Goal: Task Accomplishment & Management: Manage account settings

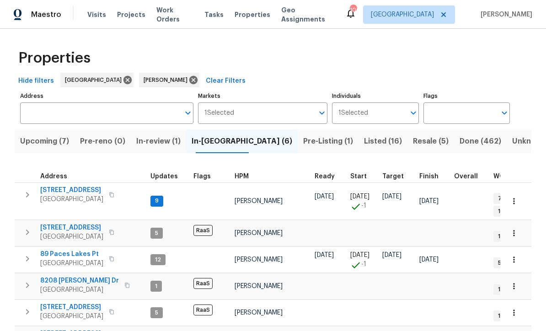
scroll to position [21, 0]
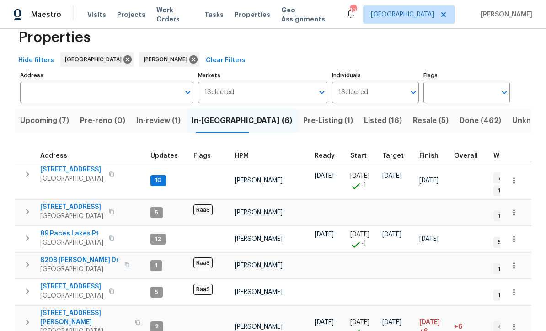
click at [520, 171] on button "button" at bounding box center [514, 181] width 20 height 20
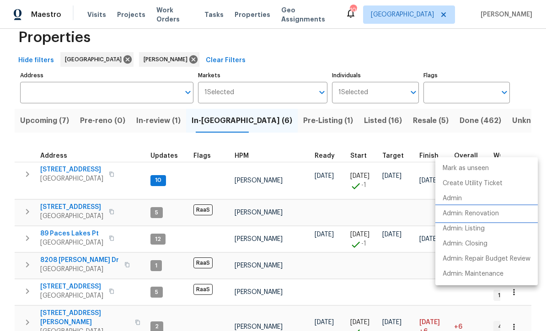
click at [495, 219] on li "Admin: Renovation" at bounding box center [487, 213] width 102 height 15
click at [61, 141] on div at bounding box center [273, 165] width 546 height 331
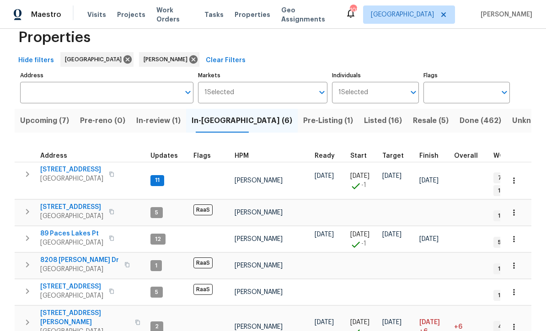
click at [65, 165] on span "188 Lost Lake Trl" at bounding box center [71, 169] width 63 height 9
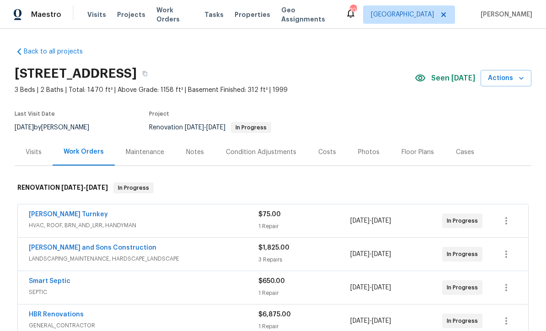
scroll to position [0, 0]
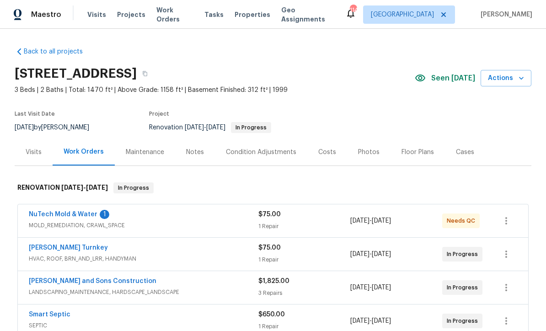
click at [63, 215] on link "NuTech Mold & Water" at bounding box center [63, 214] width 69 height 6
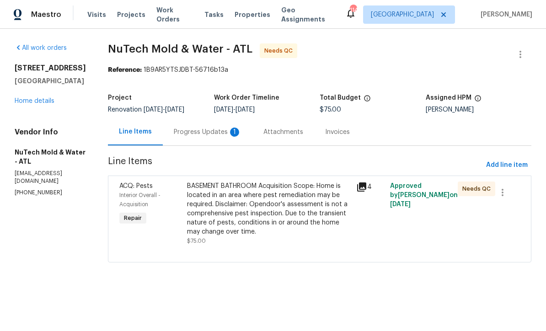
click at [183, 131] on div "Progress Updates 1" at bounding box center [208, 132] width 68 height 9
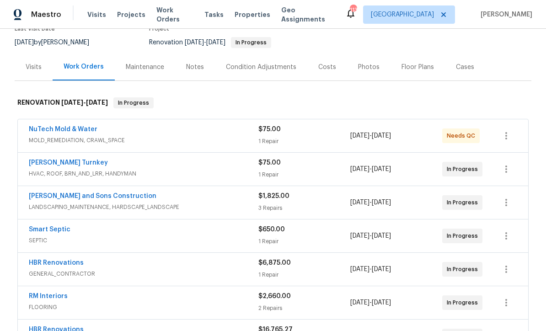
scroll to position [92, 0]
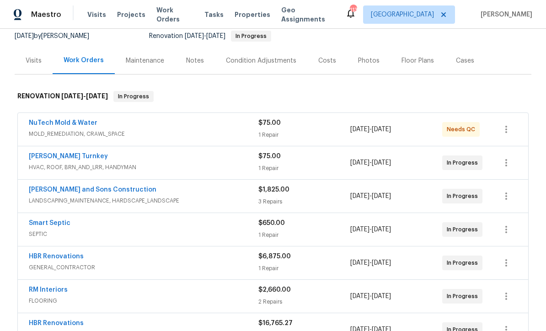
click at [44, 155] on link "[PERSON_NAME] Turnkey" at bounding box center [68, 156] width 79 height 6
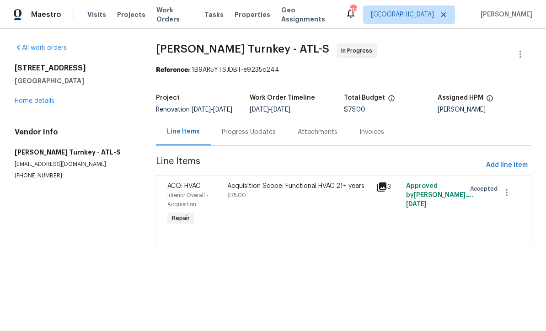
click at [247, 137] on div "Progress Updates" at bounding box center [249, 132] width 54 height 9
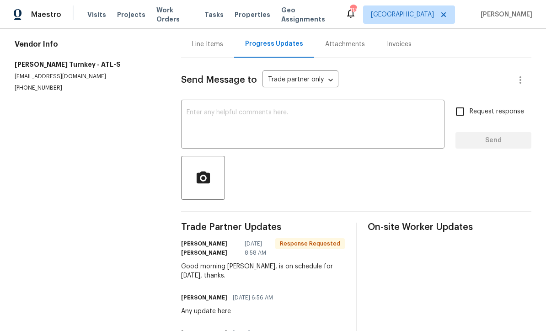
scroll to position [88, 0]
click at [195, 117] on textarea at bounding box center [313, 125] width 253 height 32
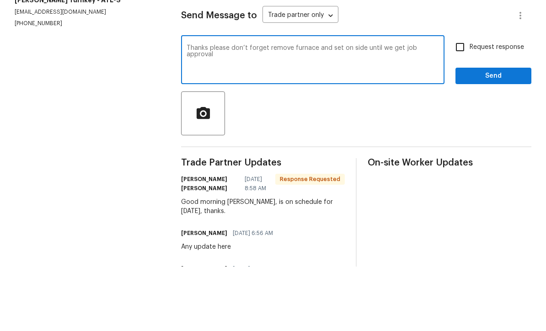
type textarea "Thanks please don’t forget remove furnace and set on side until we get job appr…"
click at [461, 102] on input "Request response" at bounding box center [460, 111] width 19 height 19
checkbox input "true"
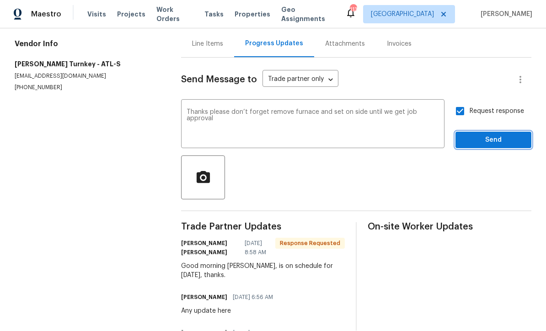
click at [485, 135] on span "Send" at bounding box center [493, 140] width 61 height 11
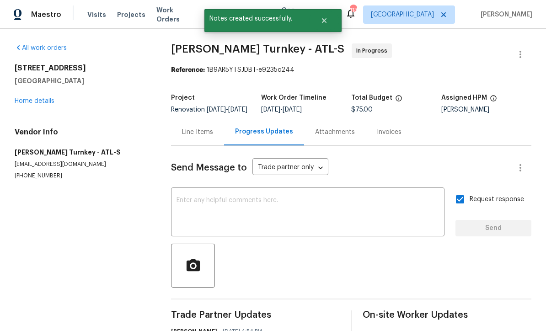
click at [33, 98] on link "Home details" at bounding box center [35, 101] width 40 height 6
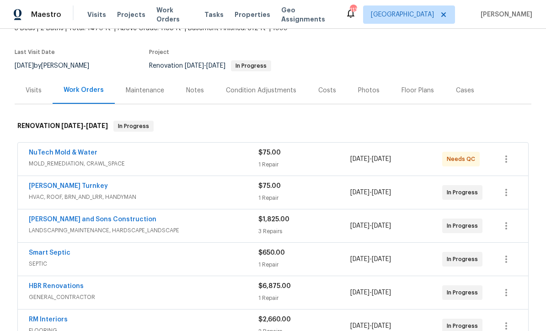
scroll to position [64, 0]
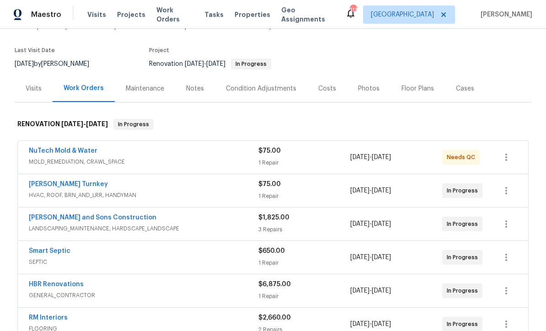
click at [58, 148] on link "NuTech Mold & Water" at bounding box center [63, 151] width 69 height 6
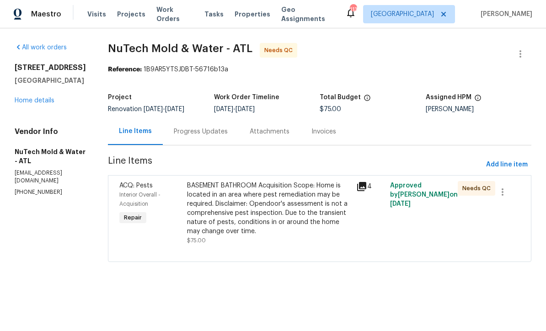
click at [178, 133] on div "Progress Updates" at bounding box center [201, 132] width 54 height 9
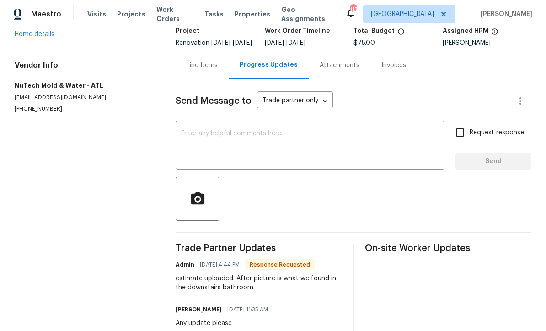
scroll to position [66, 0]
click at [187, 131] on textarea at bounding box center [310, 147] width 258 height 32
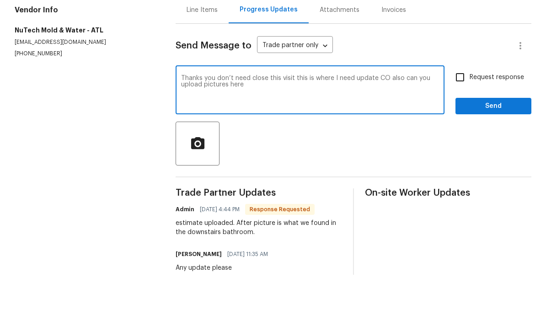
type textarea "Thanks you don’t need close this visit this is where I need update CO also can …"
click at [463, 124] on input "Request response" at bounding box center [460, 133] width 19 height 19
checkbox input "true"
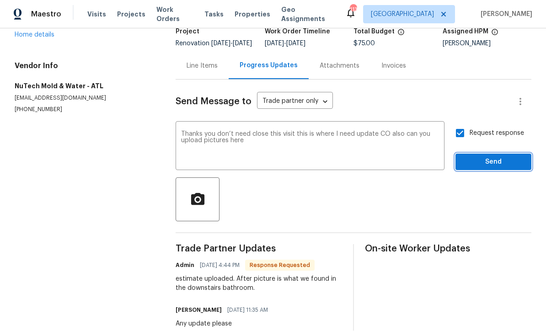
click at [488, 157] on span "Send" at bounding box center [493, 162] width 61 height 11
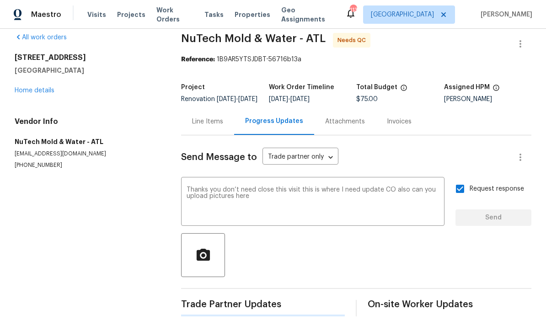
scroll to position [0, 0]
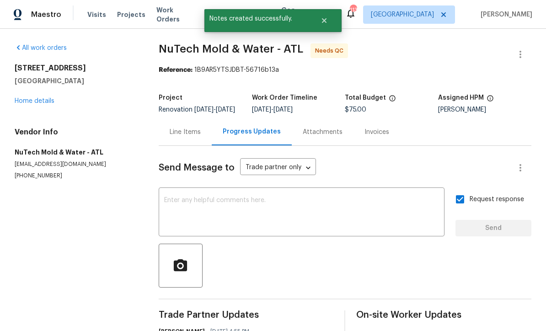
click at [185, 128] on div "Line Items" at bounding box center [185, 132] width 31 height 9
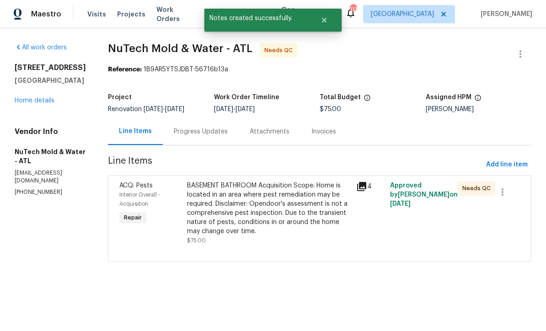
click at [197, 202] on div "BASEMENT BATHROOM Acquisition Scope: Home is located in an area where pest reme…" at bounding box center [269, 209] width 164 height 55
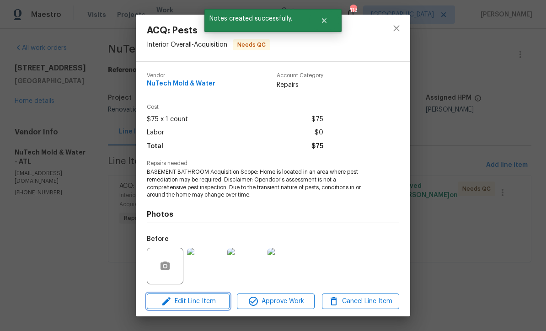
click at [188, 307] on span "Edit Line Item" at bounding box center [188, 301] width 77 height 11
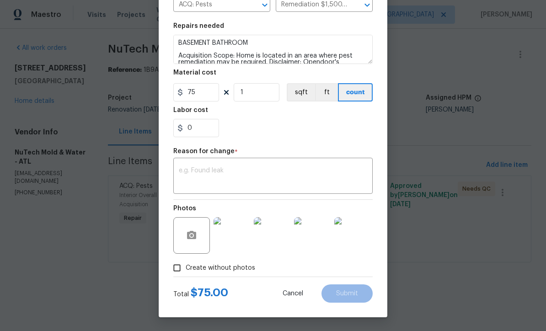
scroll to position [121, 0]
click at [182, 168] on textarea at bounding box center [273, 176] width 188 height 19
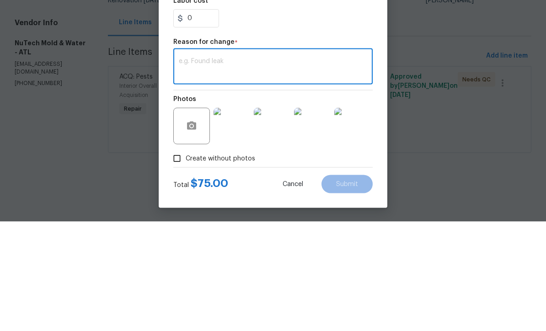
paste textarea "https://web-documents-production.s3.amazonaws.com/12680634-a0krLYmM4c4.pdf?resp…"
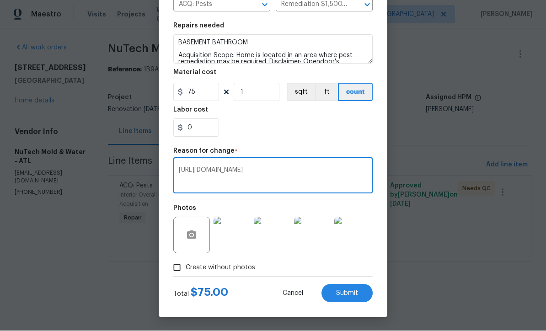
type textarea "https://web-documents-production.s3.amazonaws.com/12680634-a0krLYmM4c4.pdf?resp…"
click at [196, 92] on input "75" at bounding box center [196, 92] width 46 height 18
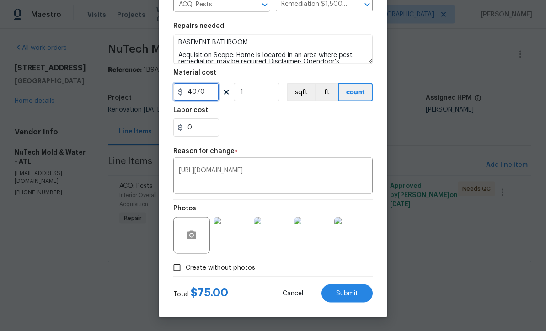
type input "4070"
click at [294, 120] on div "0" at bounding box center [272, 128] width 199 height 18
click at [344, 291] on span "Submit" at bounding box center [347, 294] width 22 height 7
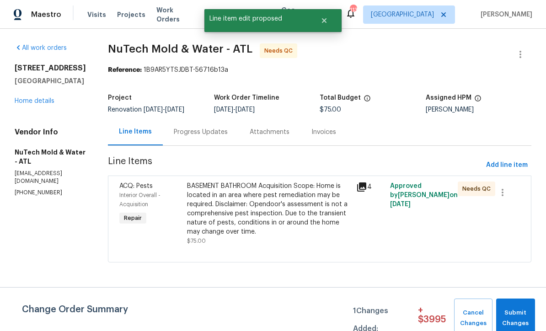
scroll to position [0, 0]
click at [513, 314] on span "Submit Changes" at bounding box center [516, 318] width 30 height 21
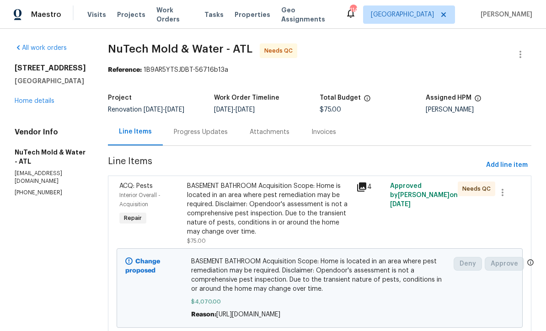
click at [35, 104] on link "Home details" at bounding box center [35, 101] width 40 height 6
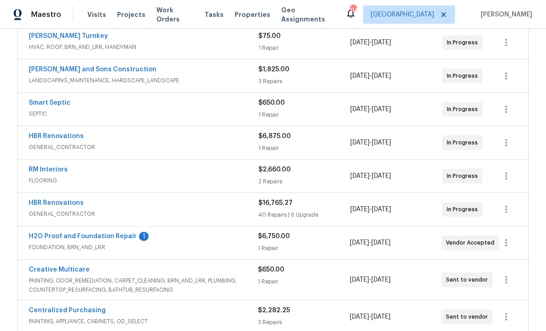
scroll to position [216, 0]
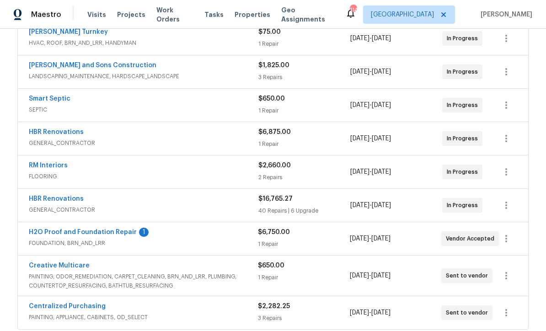
click at [74, 232] on link "H2O Proof and Foundation Repair" at bounding box center [83, 232] width 108 height 6
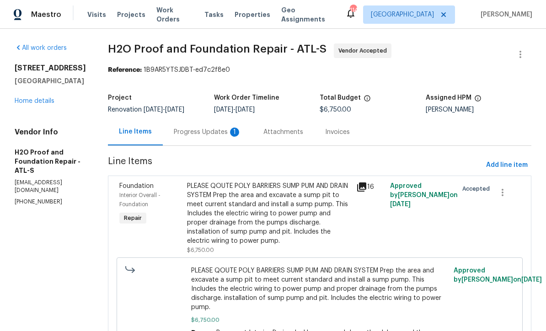
click at [174, 130] on div "Progress Updates 1" at bounding box center [208, 132] width 68 height 9
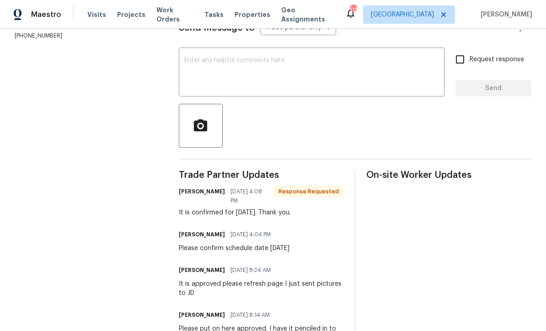
scroll to position [147, 0]
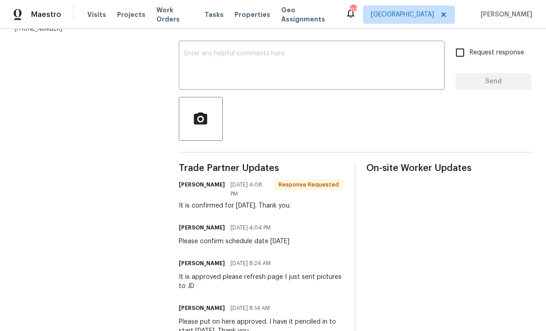
click at [189, 57] on textarea at bounding box center [311, 66] width 255 height 32
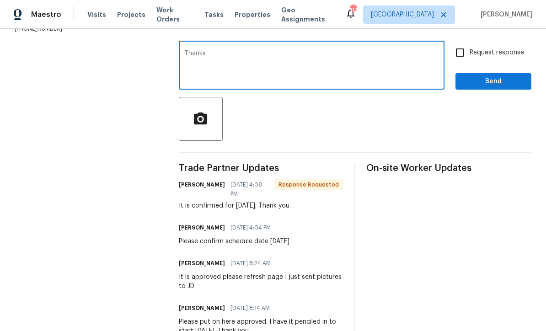
type textarea "Thanks"
click at [463, 61] on input "Request response" at bounding box center [460, 52] width 19 height 19
checkbox input "true"
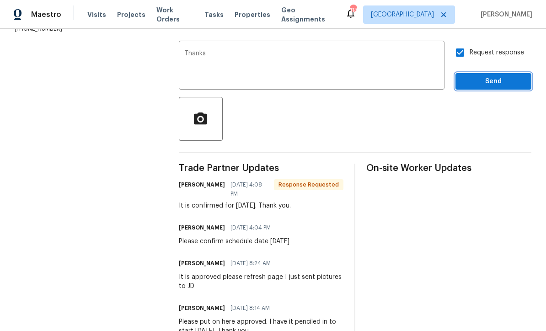
click at [480, 87] on span "Send" at bounding box center [493, 81] width 61 height 11
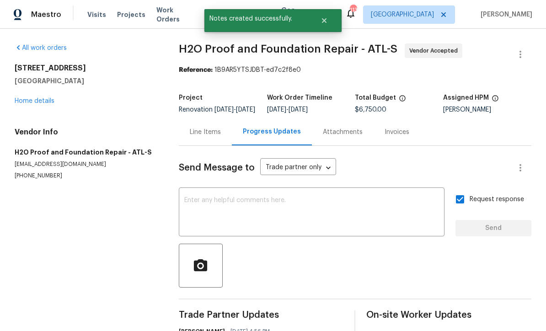
click at [27, 102] on link "Home details" at bounding box center [35, 101] width 40 height 6
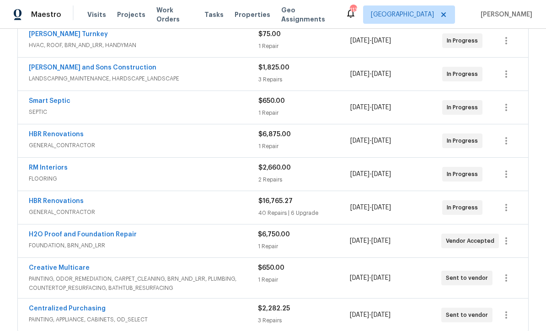
scroll to position [215, 0]
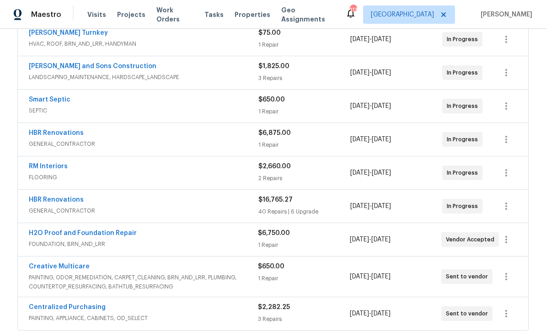
click at [45, 102] on link "Smart Septic" at bounding box center [50, 100] width 42 height 6
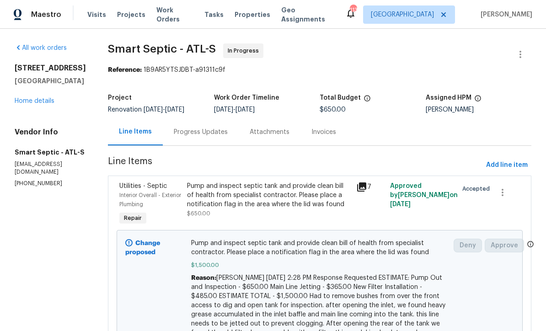
click at [196, 129] on div "Progress Updates" at bounding box center [201, 132] width 54 height 9
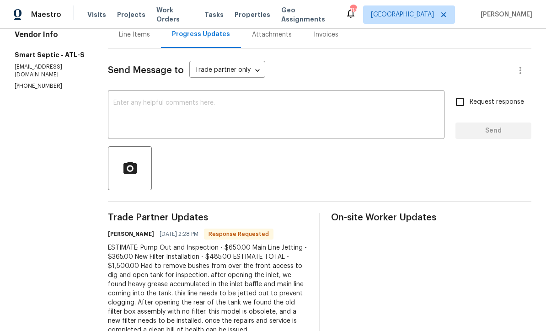
scroll to position [97, 0]
click at [118, 101] on textarea at bounding box center [276, 116] width 326 height 32
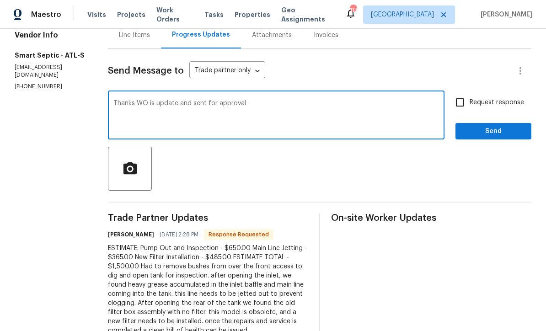
type textarea "Thanks WO is update and sent for approval"
click at [462, 99] on input "Request response" at bounding box center [460, 102] width 19 height 19
checkbox input "true"
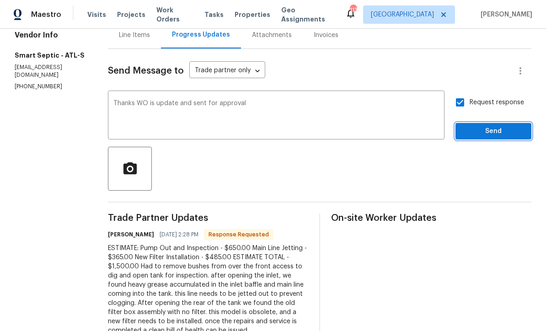
click at [484, 132] on span "Send" at bounding box center [493, 131] width 61 height 11
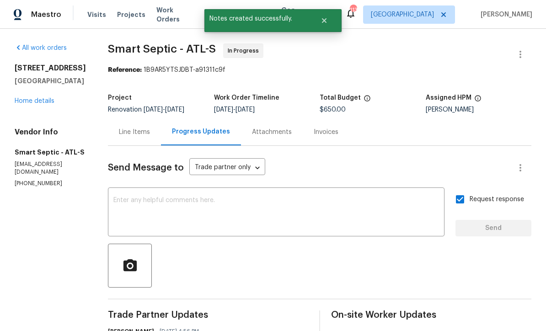
click at [32, 98] on link "Home details" at bounding box center [35, 101] width 40 height 6
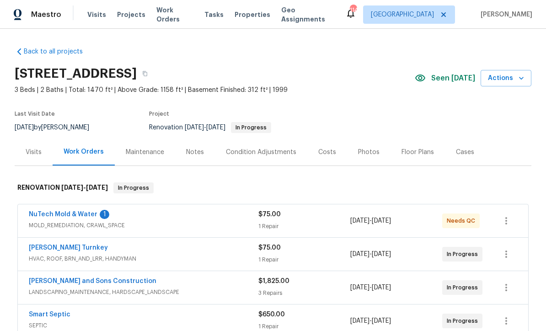
click at [57, 216] on link "NuTech Mold & Water" at bounding box center [63, 214] width 69 height 6
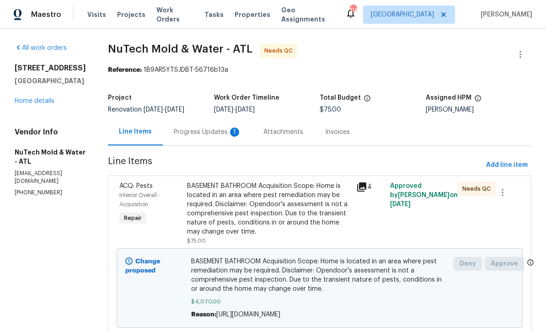
click at [182, 132] on div "Progress Updates 1" at bounding box center [208, 132] width 68 height 9
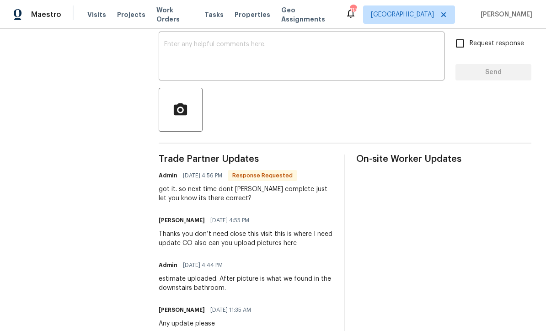
scroll to position [156, 0]
click at [174, 49] on textarea at bounding box center [301, 58] width 275 height 32
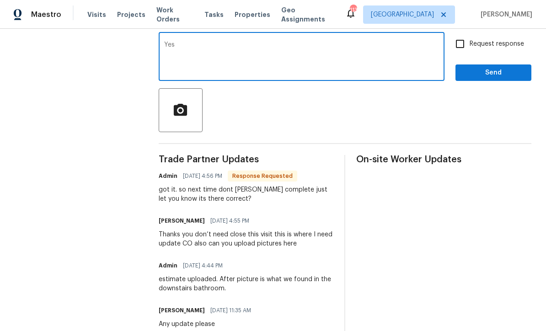
type textarea "Yes"
click at [484, 72] on button "Send" at bounding box center [494, 73] width 76 height 17
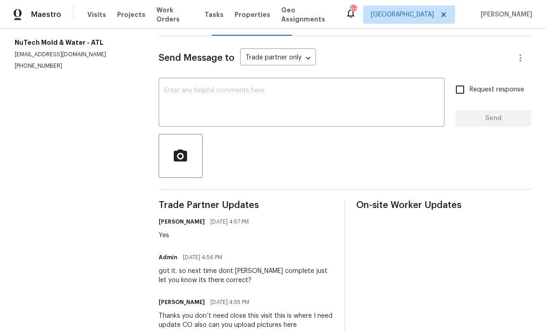
scroll to position [111, 0]
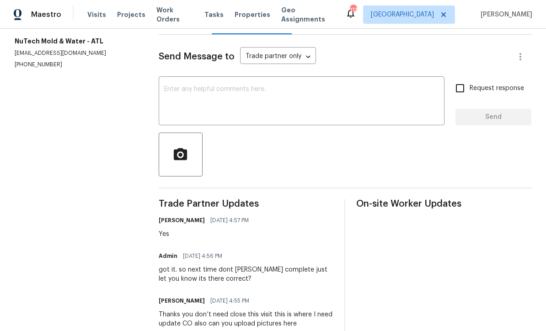
click at [170, 94] on textarea at bounding box center [301, 102] width 275 height 32
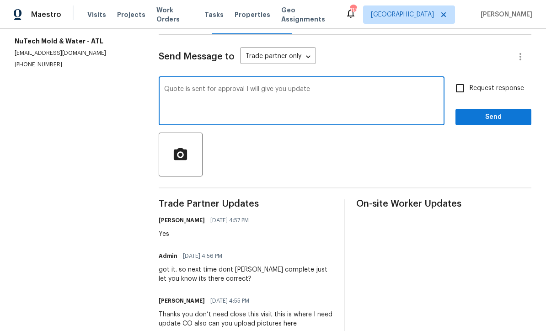
type textarea "Quote is sent for approval I will give you update"
click at [462, 95] on input "Request response" at bounding box center [460, 88] width 19 height 19
checkbox input "true"
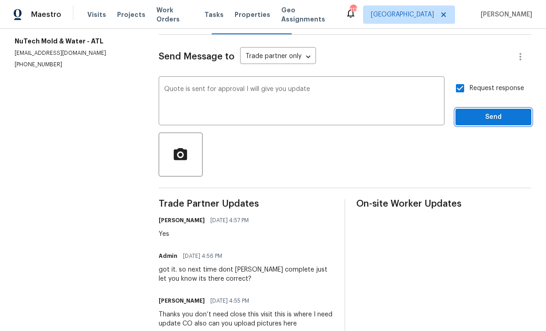
click at [489, 123] on span "Send" at bounding box center [493, 117] width 61 height 11
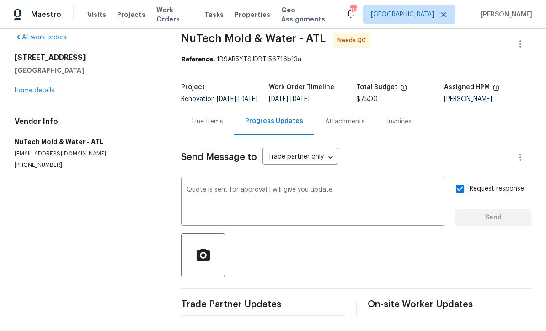
scroll to position [0, 0]
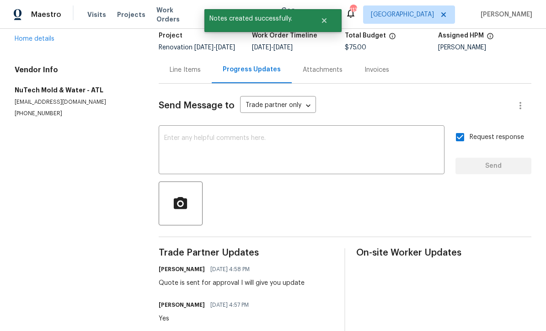
click at [184, 75] on div "Line Items" at bounding box center [185, 69] width 31 height 9
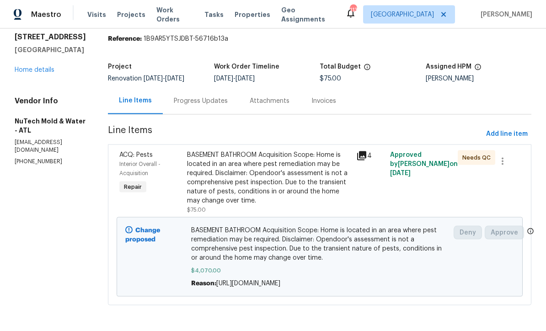
click at [253, 284] on span "https://web-documents-production.s3.amazonaws.com/12680634-a0krLYmM4c4.pdf?resp…" at bounding box center [248, 283] width 64 height 6
click at [253, 288] on div "Reason: https://web-documents-production.s3.amazonaws.com/12680634-a0krLYmM4c4.…" at bounding box center [320, 283] width 258 height 9
click at [253, 287] on span "https://web-documents-production.s3.amazonaws.com/12680634-a0krLYmM4c4.pdf?resp…" at bounding box center [248, 283] width 64 height 6
click at [248, 287] on span "https://web-documents-production.s3.amazonaws.com/12680634-a0krLYmM4c4.pdf?resp…" at bounding box center [248, 283] width 64 height 6
click at [247, 287] on span "https://web-documents-production.s3.amazonaws.com/12680634-a0krLYmM4c4.pdf?resp…" at bounding box center [248, 283] width 64 height 6
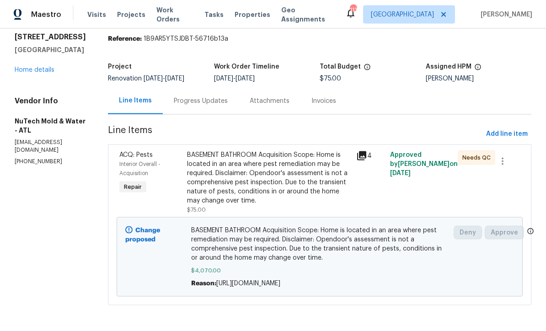
click at [253, 288] on div "Reason: https://web-documents-production.s3.amazonaws.com/12680634-a0krLYmM4c4.…" at bounding box center [320, 283] width 258 height 9
click at [252, 287] on span "https://web-documents-production.s3.amazonaws.com/12680634-a0krLYmM4c4.pdf?resp…" at bounding box center [248, 283] width 64 height 6
click at [153, 231] on div "Change proposed" at bounding box center [156, 257] width 66 height 68
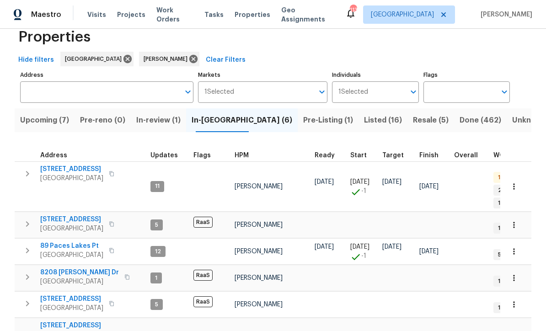
scroll to position [21, 0]
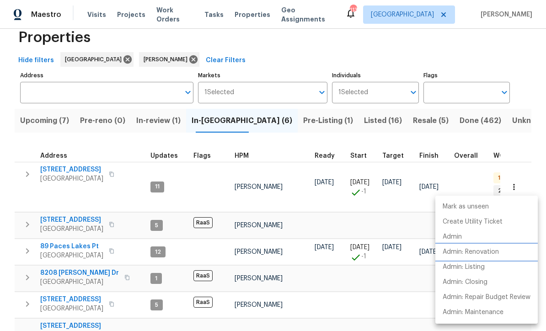
click at [476, 252] on p "Admin: Renovation" at bounding box center [471, 253] width 56 height 10
click at [208, 51] on div at bounding box center [273, 165] width 546 height 331
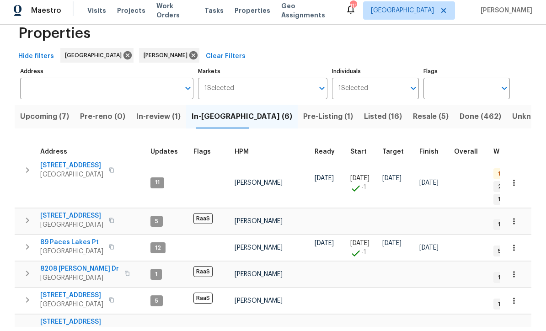
scroll to position [30, 0]
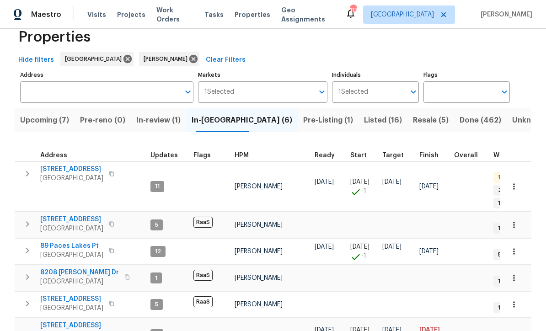
scroll to position [21, 0]
click at [303, 124] on span "Pre-Listing (1)" at bounding box center [328, 120] width 50 height 13
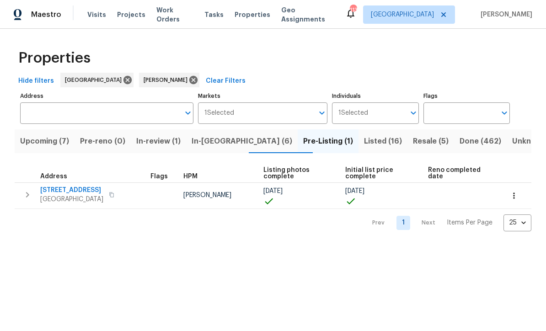
click at [60, 191] on span "76 Regent Ct" at bounding box center [71, 190] width 63 height 9
click at [217, 141] on span "In-reno (6)" at bounding box center [242, 141] width 101 height 13
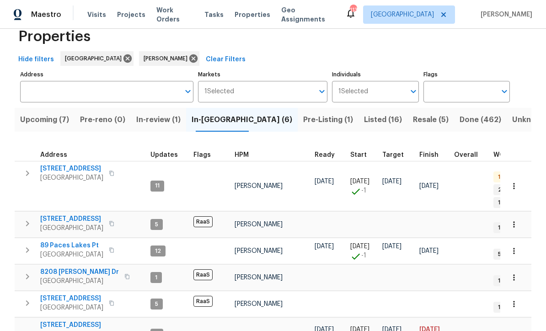
scroll to position [21, 0]
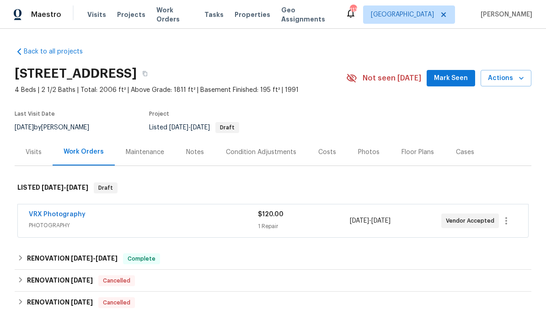
click at [363, 153] on div "Photos" at bounding box center [369, 152] width 22 height 9
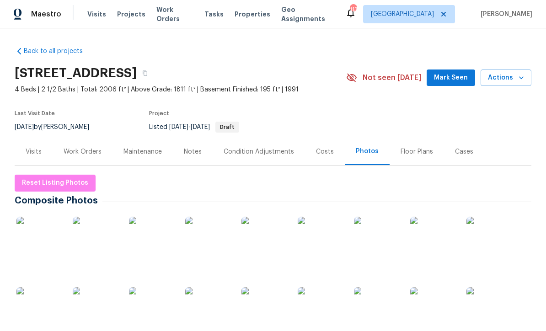
click at [39, 224] on img at bounding box center [39, 240] width 46 height 46
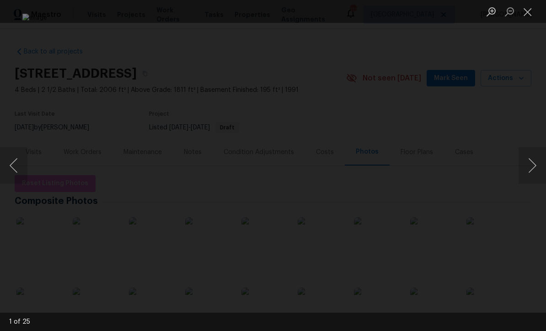
click at [535, 169] on button "Next image" at bounding box center [532, 165] width 27 height 37
click at [536, 167] on button "Next image" at bounding box center [532, 165] width 27 height 37
click at [538, 169] on button "Next image" at bounding box center [532, 165] width 27 height 37
click at [540, 168] on button "Next image" at bounding box center [532, 165] width 27 height 37
click at [542, 167] on button "Next image" at bounding box center [532, 165] width 27 height 37
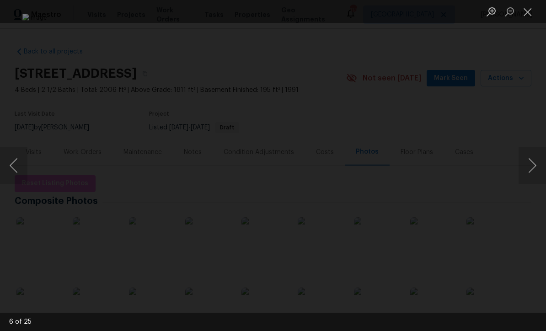
click at [543, 166] on button "Next image" at bounding box center [532, 165] width 27 height 37
click at [544, 167] on button "Next image" at bounding box center [532, 165] width 27 height 37
click at [545, 164] on button "Next image" at bounding box center [532, 165] width 27 height 37
click at [546, 164] on button "Next image" at bounding box center [532, 165] width 27 height 37
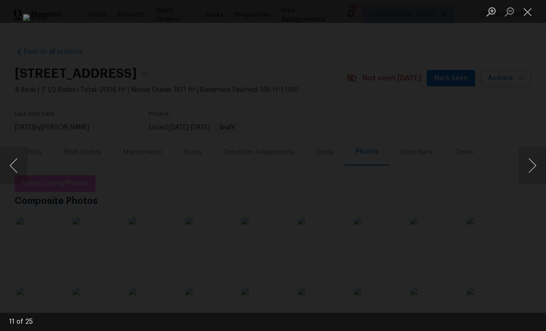
click at [544, 163] on button "Next image" at bounding box center [532, 165] width 27 height 37
click at [545, 163] on button "Next image" at bounding box center [532, 165] width 27 height 37
click at [546, 162] on button "Next image" at bounding box center [532, 165] width 27 height 37
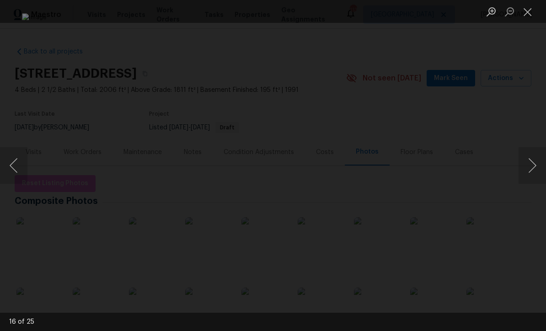
click at [545, 162] on button "Next image" at bounding box center [532, 165] width 27 height 37
click at [546, 162] on button "Next image" at bounding box center [532, 165] width 27 height 37
click at [542, 164] on button "Next image" at bounding box center [532, 165] width 27 height 37
click at [545, 162] on button "Next image" at bounding box center [532, 165] width 27 height 37
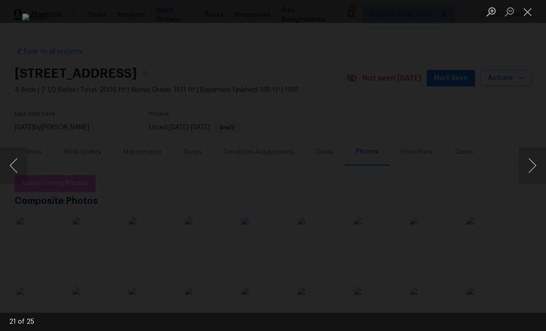
click at [543, 163] on button "Next image" at bounding box center [532, 165] width 27 height 37
click at [544, 164] on button "Next image" at bounding box center [532, 165] width 27 height 37
click at [544, 163] on button "Next image" at bounding box center [532, 165] width 27 height 37
click at [545, 163] on button "Next image" at bounding box center [532, 165] width 27 height 37
click at [534, 169] on button "Next image" at bounding box center [532, 165] width 27 height 37
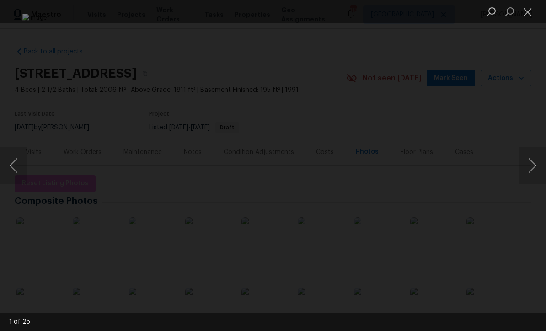
click at [538, 166] on button "Next image" at bounding box center [532, 165] width 27 height 37
click at [526, 13] on button "Close lightbox" at bounding box center [528, 12] width 18 height 16
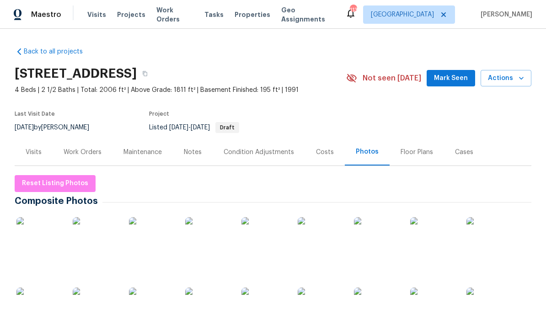
scroll to position [0, 0]
